Goal: Find specific page/section: Find specific page/section

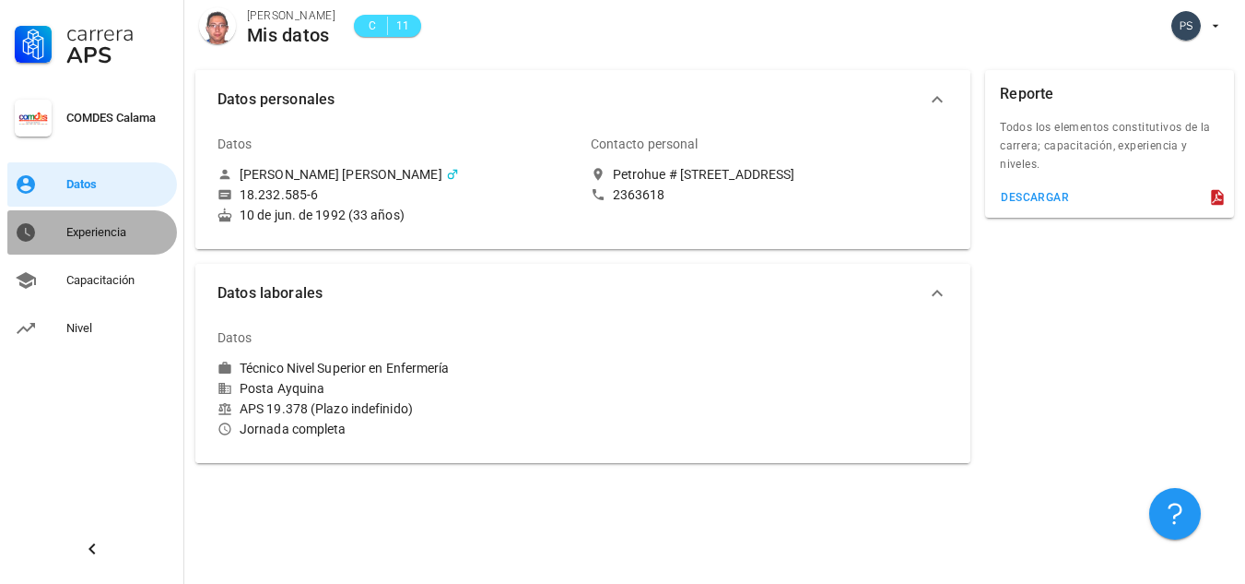
click at [121, 239] on div "Experiencia" at bounding box center [117, 232] width 103 height 15
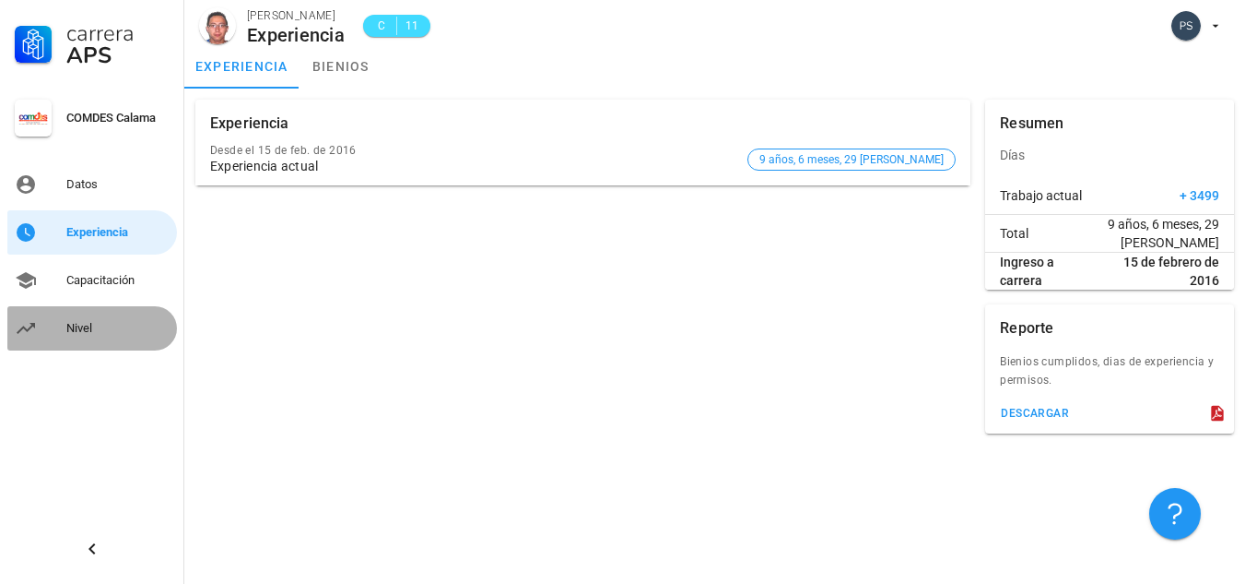
click at [83, 331] on div "Nivel" at bounding box center [117, 328] width 103 height 15
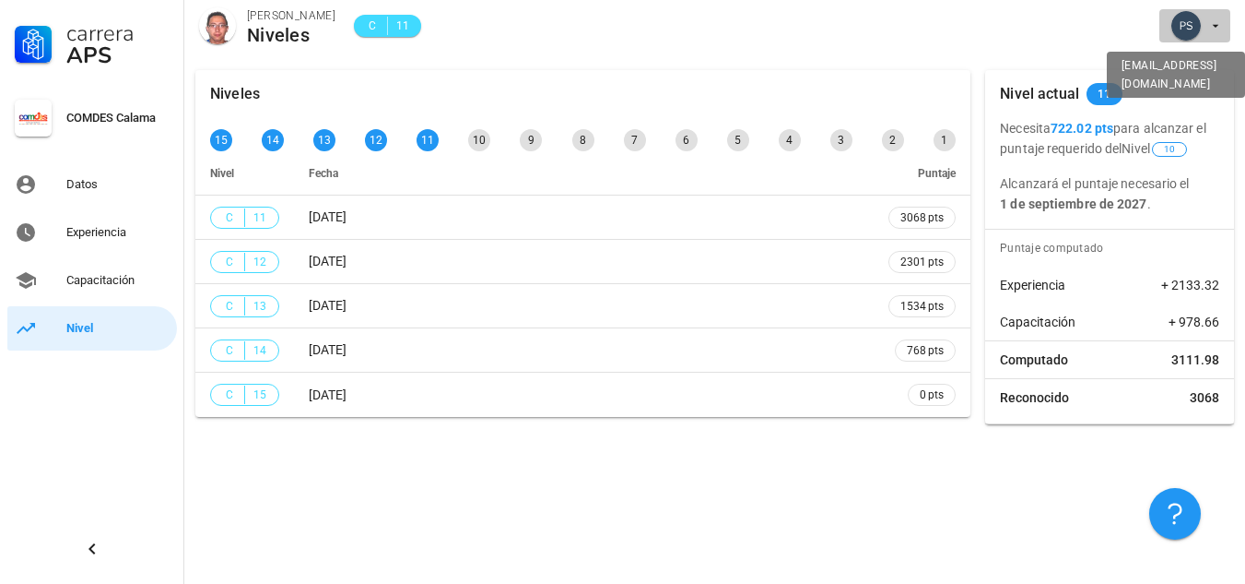
click at [1224, 24] on button "button" at bounding box center [1195, 25] width 71 height 33
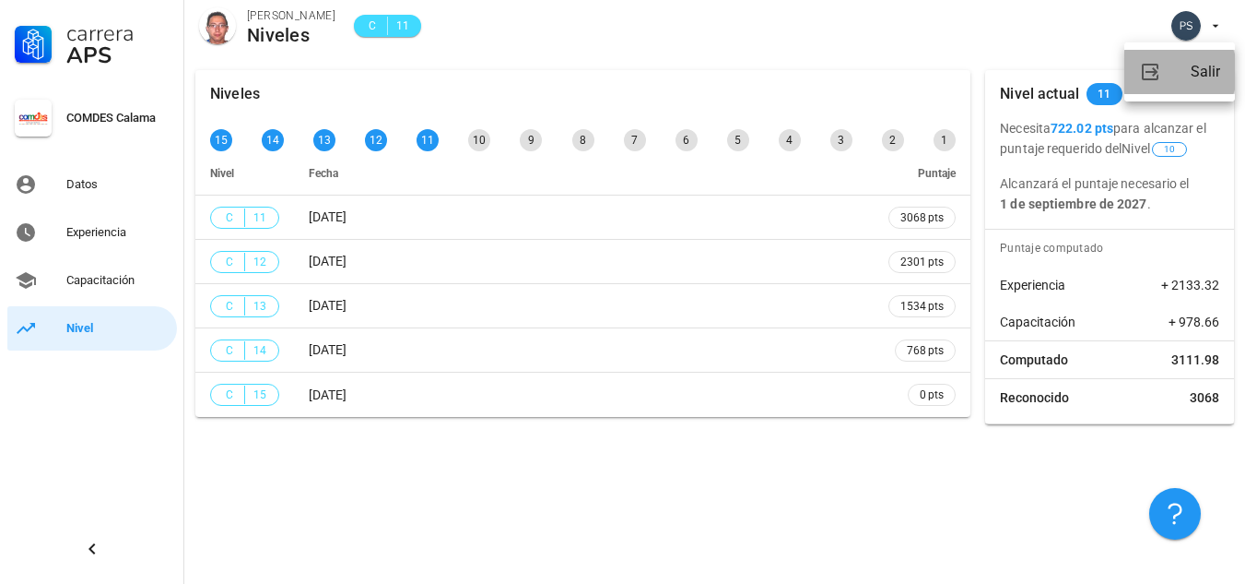
click at [1209, 61] on div "Salir" at bounding box center [1205, 71] width 29 height 37
